Goal: Task Accomplishment & Management: Manage account settings

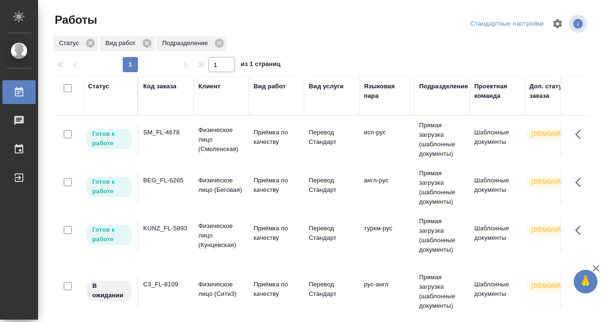
click at [171, 137] on td "SM_FL-4678" at bounding box center [165, 139] width 55 height 33
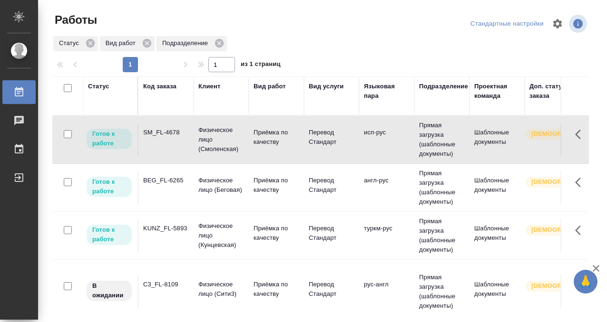
click at [171, 137] on td "SM_FL-4678" at bounding box center [165, 139] width 55 height 33
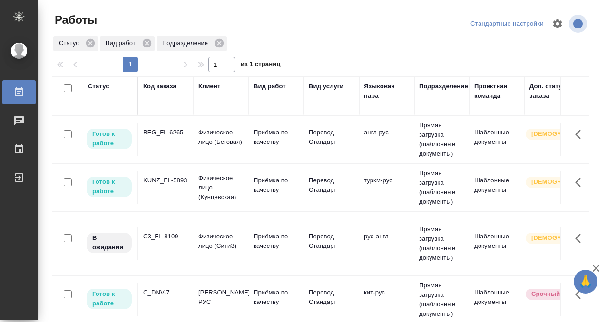
click at [96, 87] on div "Статус" at bounding box center [98, 87] width 21 height 10
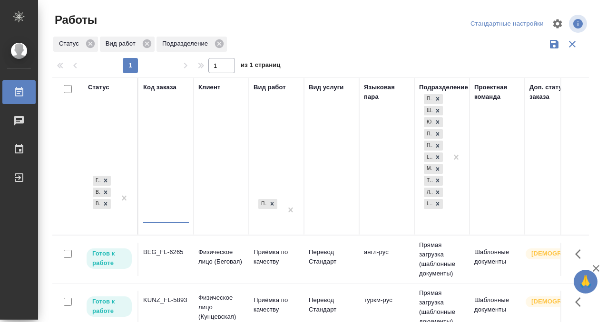
click at [173, 218] on input "text" at bounding box center [166, 217] width 46 height 12
paste input "BAB_FL-16490"
type input "BAB_FL-16490"
click at [117, 214] on div at bounding box center [124, 198] width 17 height 49
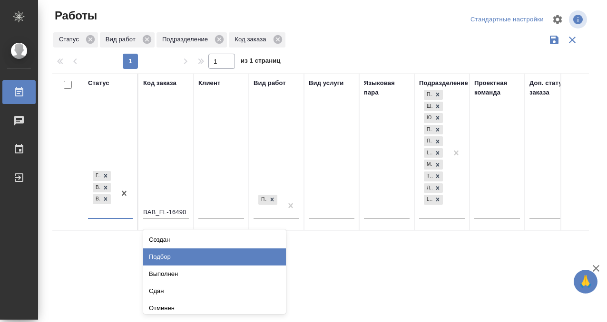
click at [162, 256] on div "Подбор" at bounding box center [214, 257] width 143 height 17
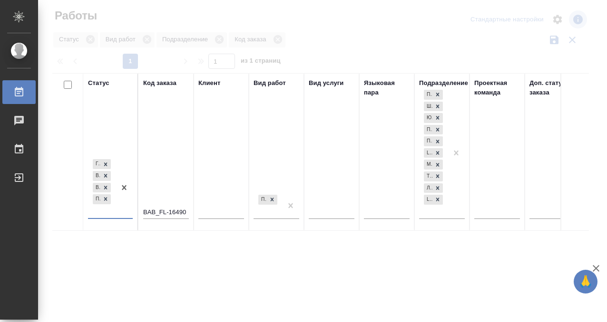
scroll to position [5, 0]
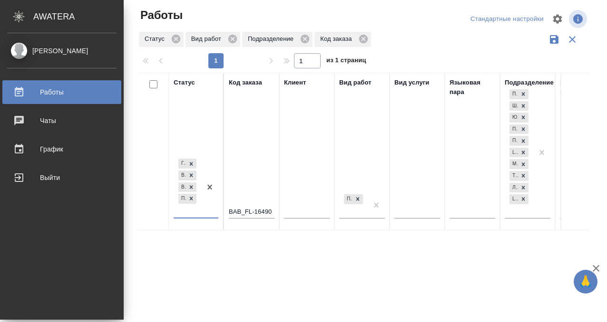
click at [19, 90] on div "Работы" at bounding box center [61, 92] width 109 height 14
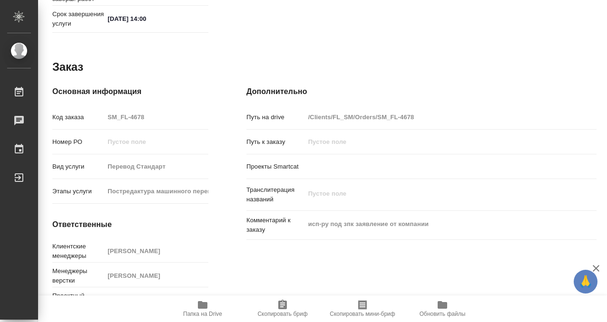
scroll to position [508, 0]
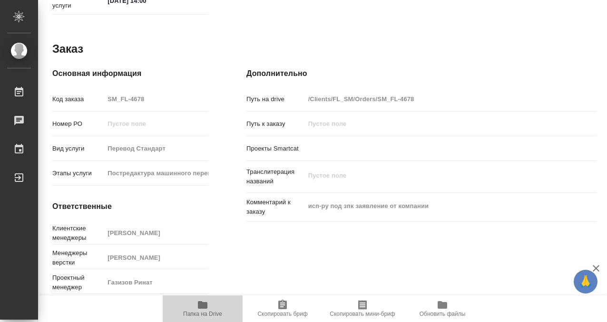
click at [207, 306] on icon "button" at bounding box center [202, 304] width 11 height 11
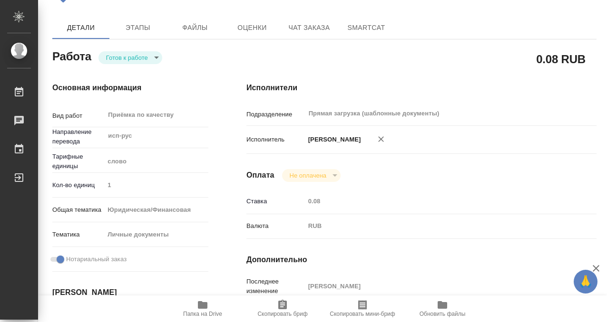
scroll to position [0, 0]
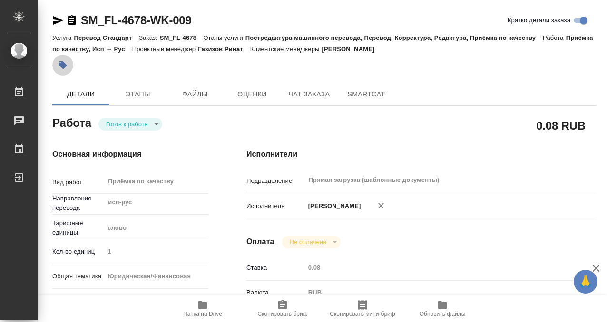
click at [70, 63] on button "button" at bounding box center [62, 65] width 21 height 21
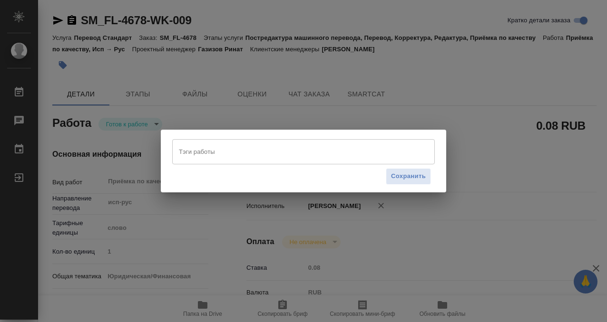
click at [201, 161] on div "Тэги работы" at bounding box center [303, 151] width 262 height 25
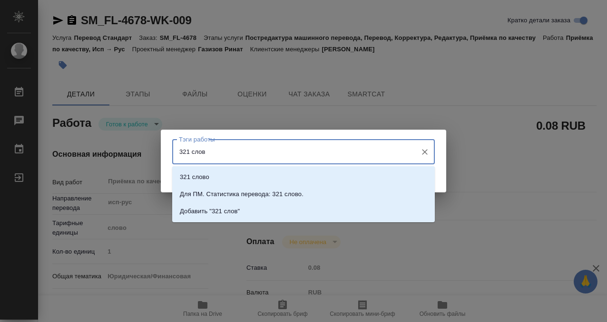
type input "321 слово"
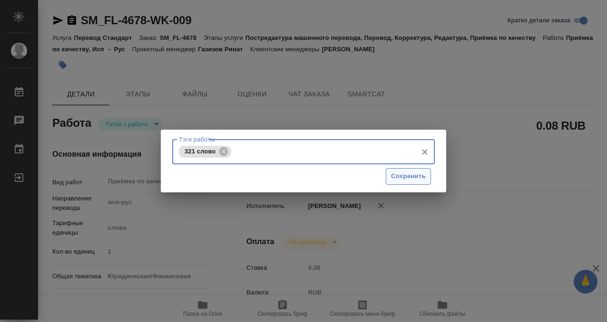
click at [408, 172] on span "Сохранить" at bounding box center [408, 176] width 35 height 11
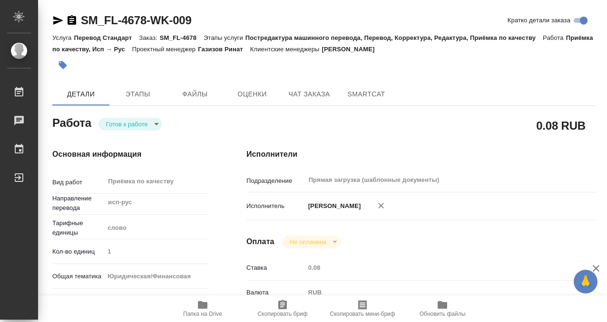
type input "readyForWork"
type input "исп-рус"
type input "5a8b1489cc6b4906c91bfd90"
type input "1"
type input "yr-fn"
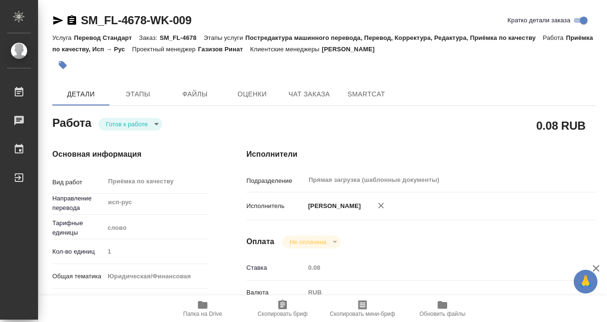
type input "5a8b8b956a9677013d343cfe"
checkbox input "true"
type input "10.09.2025 13:00"
type input "10.09.2025 14:00"
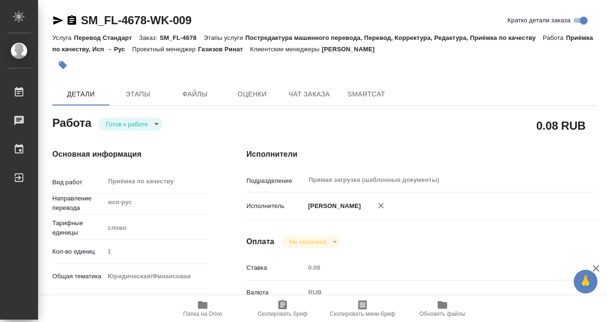
type input "Прямая загрузка (шаблонные документы)"
type input "notPayed"
type input "0.08"
type input "RUB"
type input "[PERSON_NAME]"
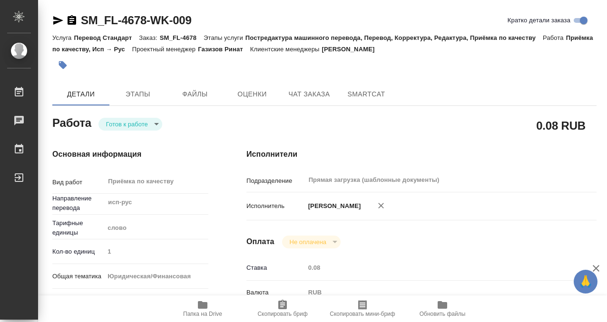
type input "SM_FL-4678"
type input "Перевод Стандарт"
type input "Постредактура машинного перевода, Перевод, Корректура, Редактура, Приёмка по ка…"
type input "[PERSON_NAME] [PERSON_NAME]"
type input "Заборова [PERSON_NAME]"
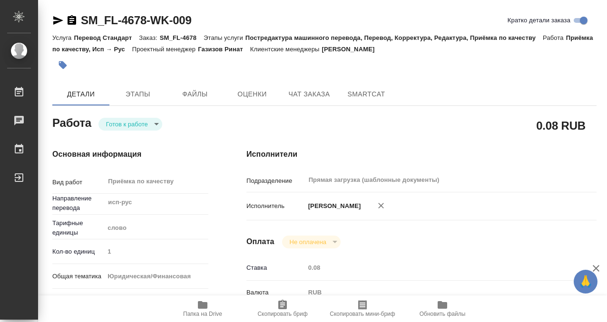
type input "/Clients/FL_SM/Orders/SM_FL-4678"
click at [158, 127] on body "🙏 .cls-1 fill:#fff; AWATERA Kobzeva Elizaveta Работы 0 Чаты График Выйти SM_FL-…" at bounding box center [303, 161] width 607 height 322
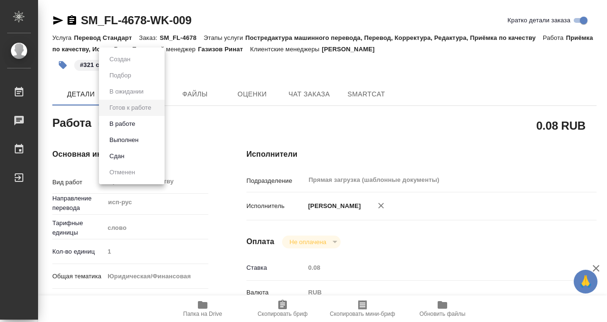
click at [157, 136] on li "Выполнен" at bounding box center [132, 140] width 66 height 16
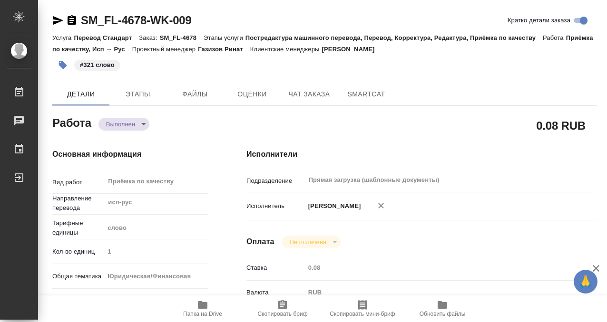
type textarea "x"
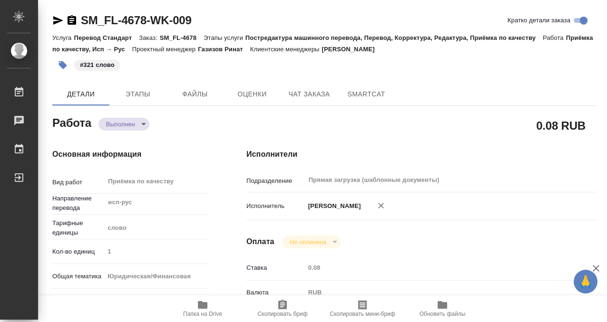
type textarea "x"
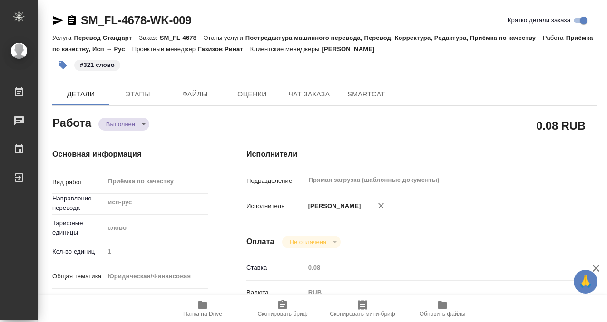
type textarea "x"
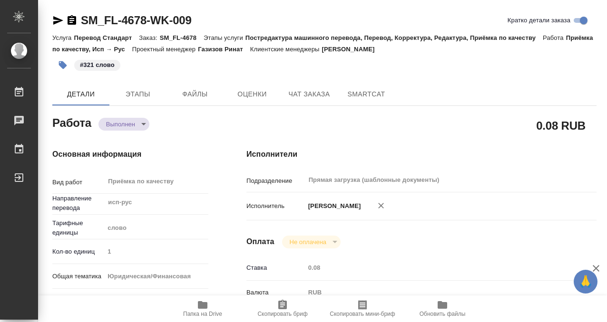
click at [72, 19] on icon "button" at bounding box center [72, 20] width 9 height 10
